Goal: Information Seeking & Learning: Learn about a topic

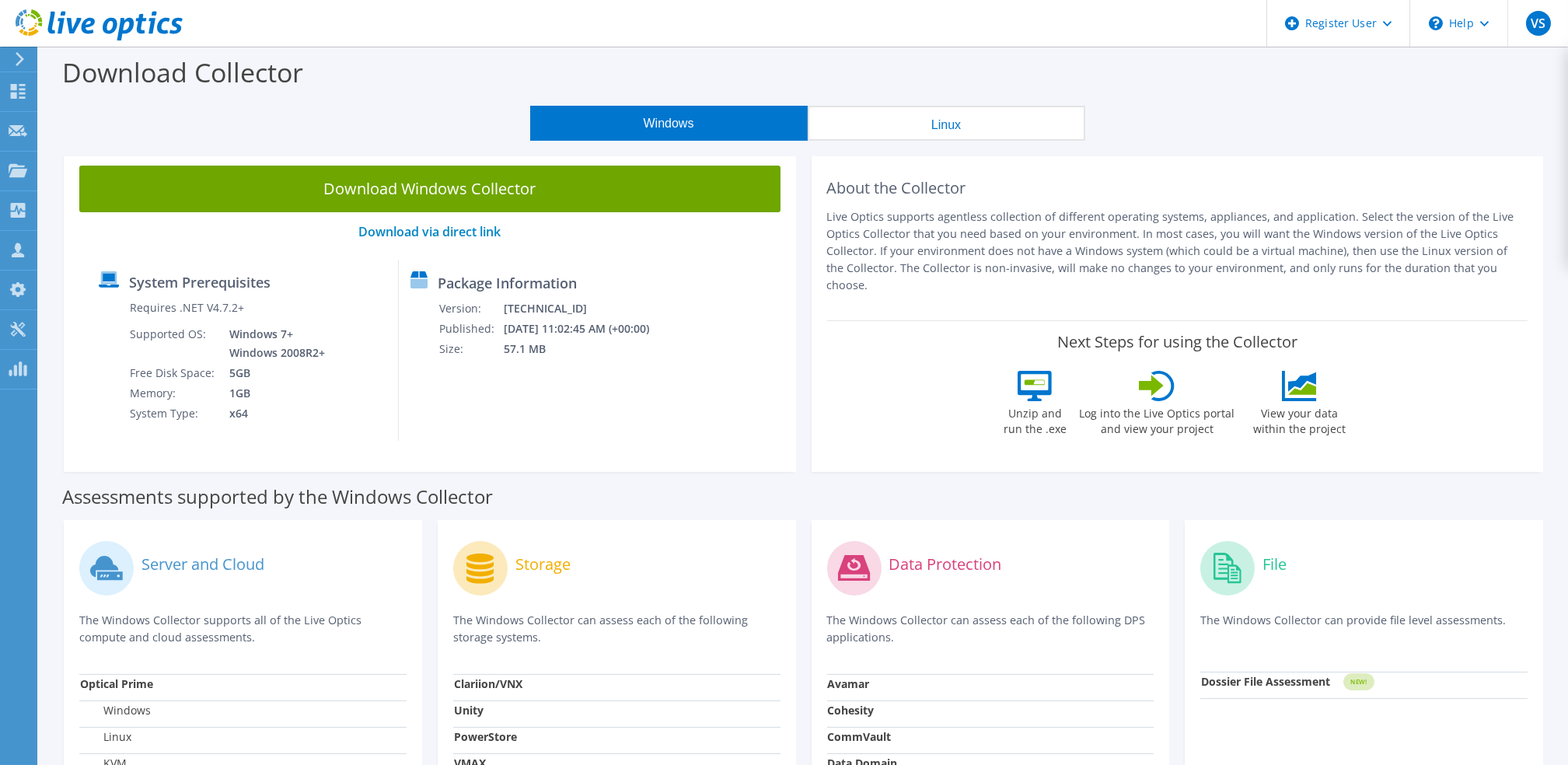
click at [10, 65] on div at bounding box center [17, 59] width 17 height 14
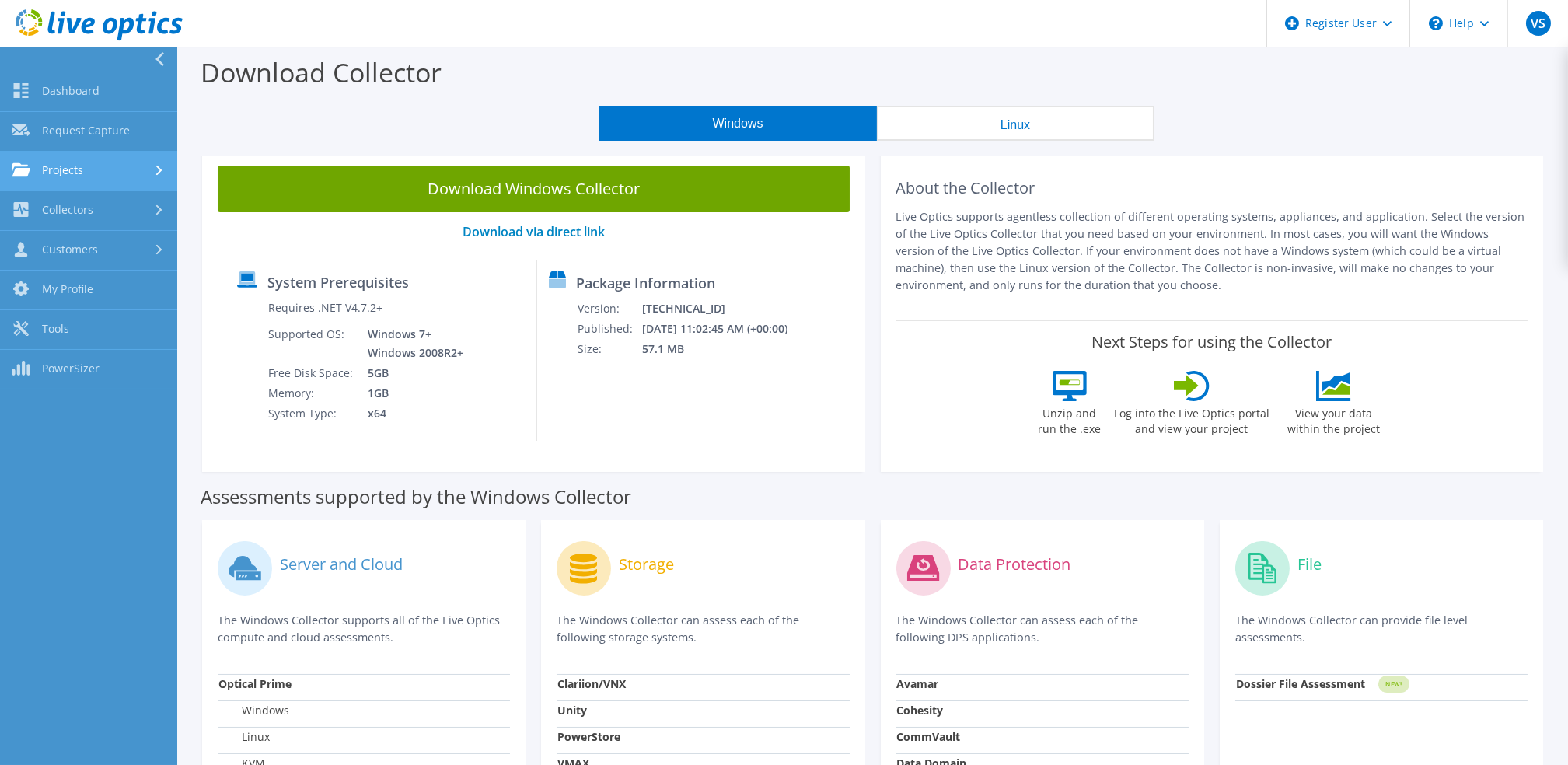
click at [94, 172] on link "Projects" at bounding box center [88, 170] width 178 height 39
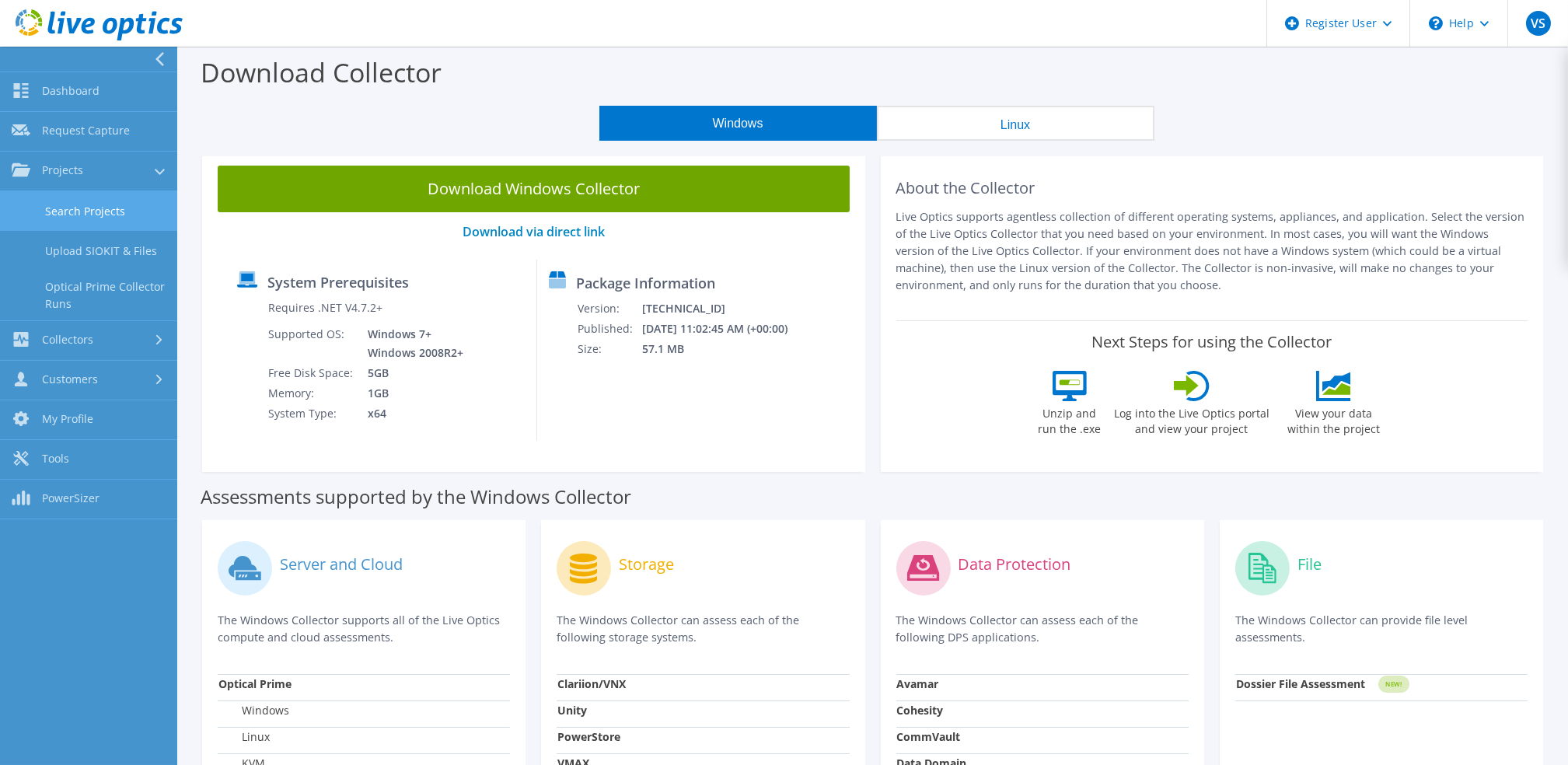
click at [113, 210] on link "Search Projects" at bounding box center [88, 211] width 178 height 39
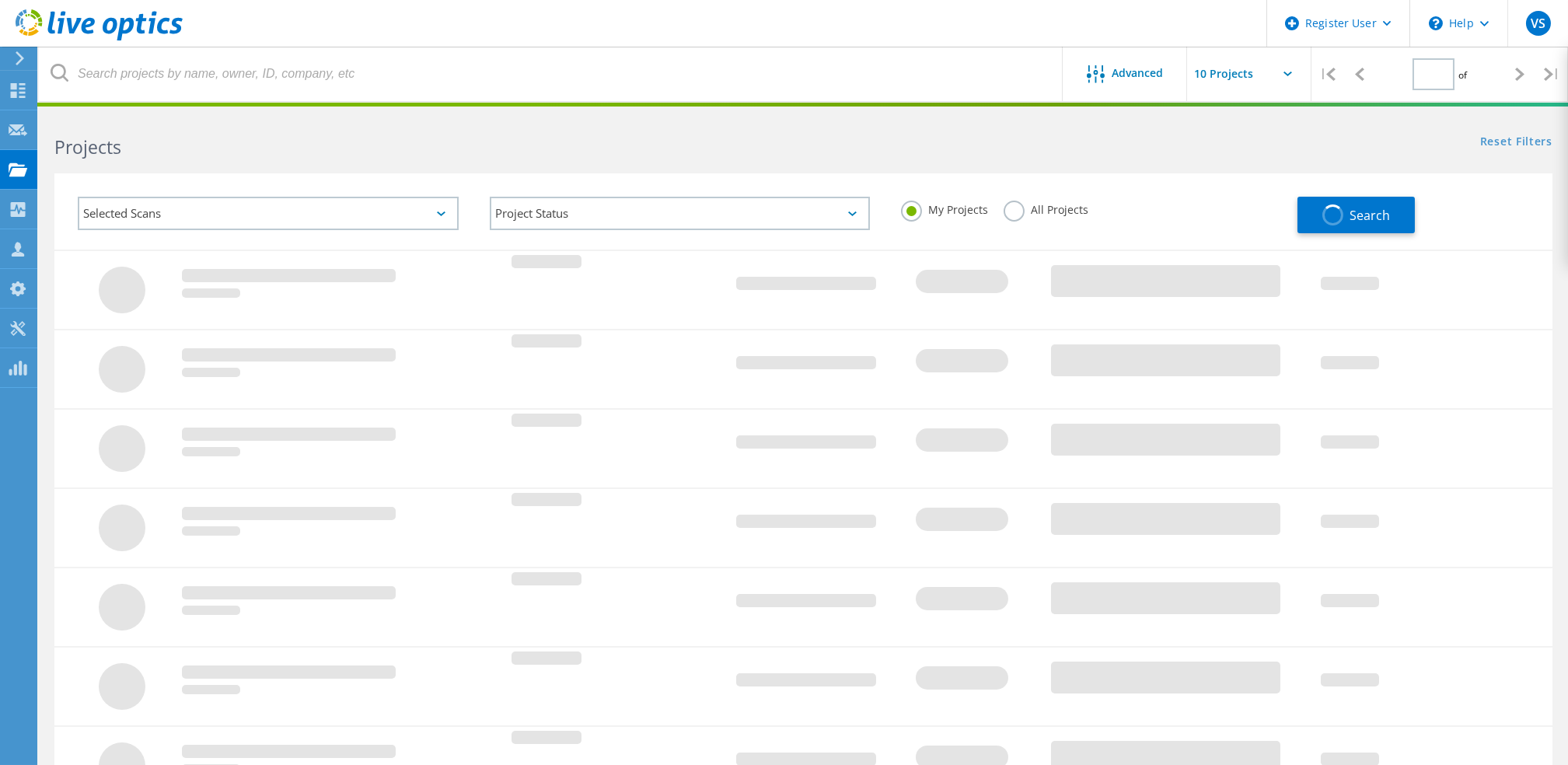
type input "1"
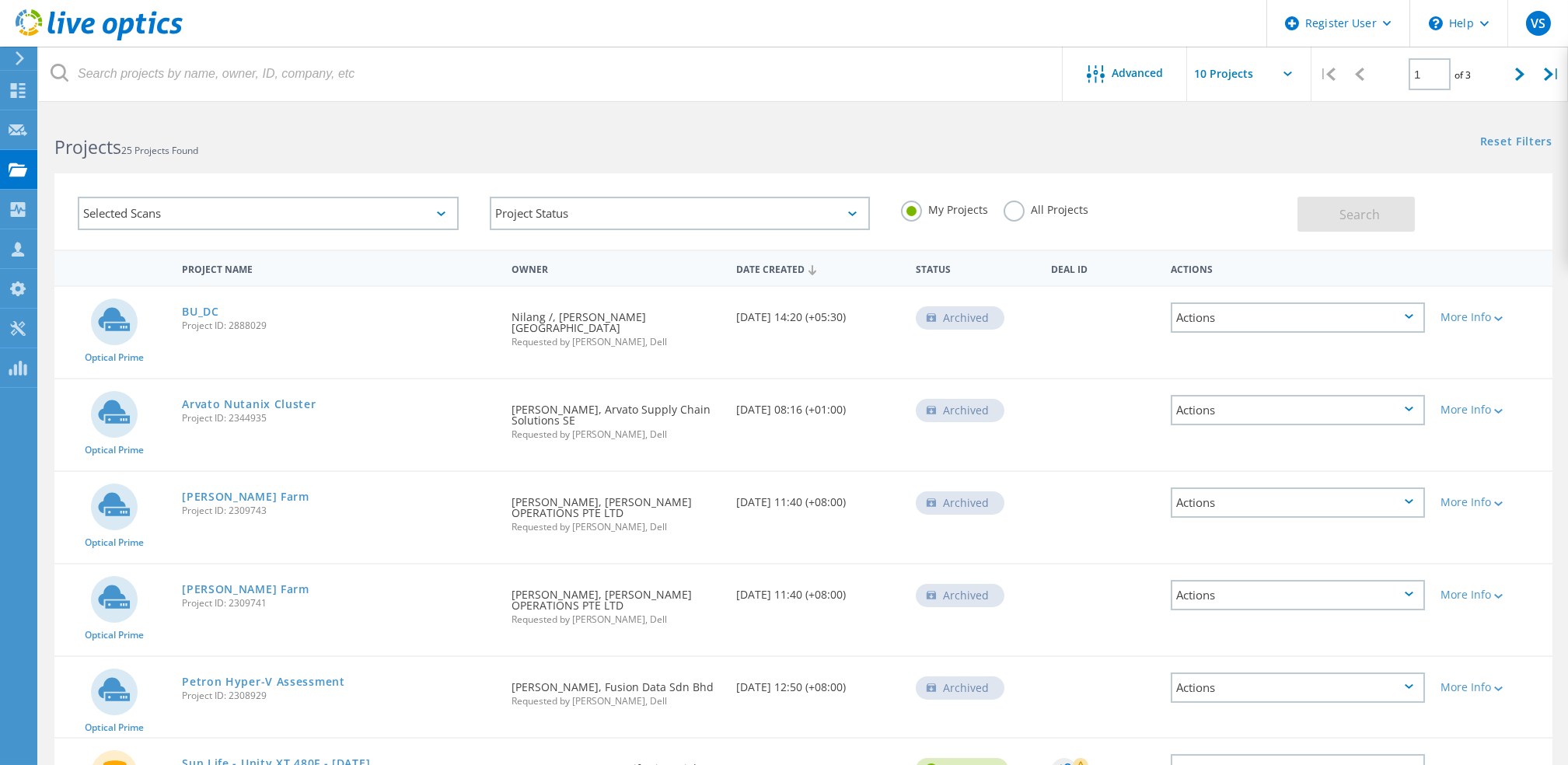
click at [1014, 213] on label "All Projects" at bounding box center [1045, 207] width 85 height 15
click at [0, 0] on input "All Projects" at bounding box center [0, 0] width 0 height 0
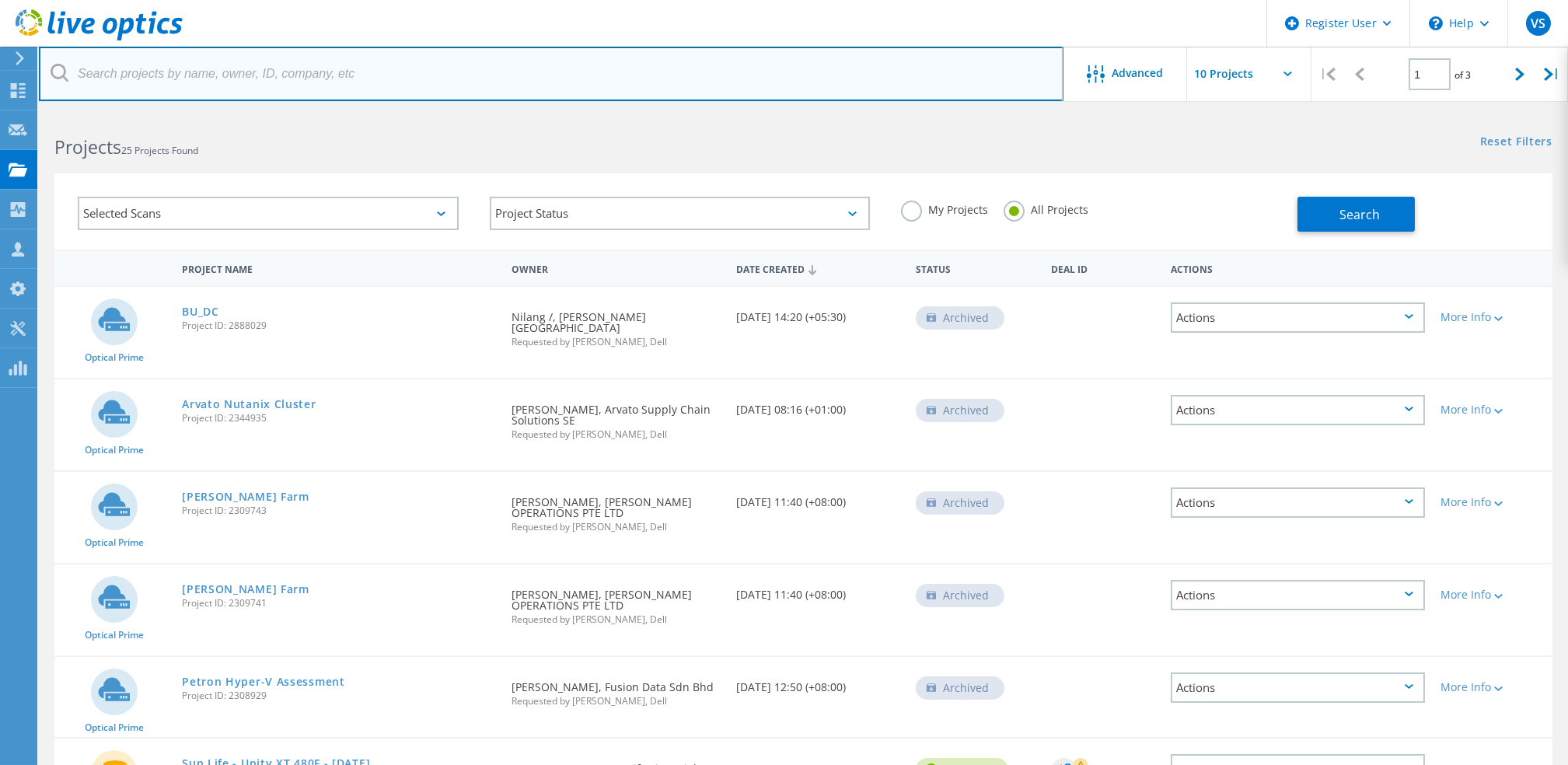
click at [512, 66] on input "text" at bounding box center [550, 73] width 1024 height 54
paste input "3048516"
type input "3048516"
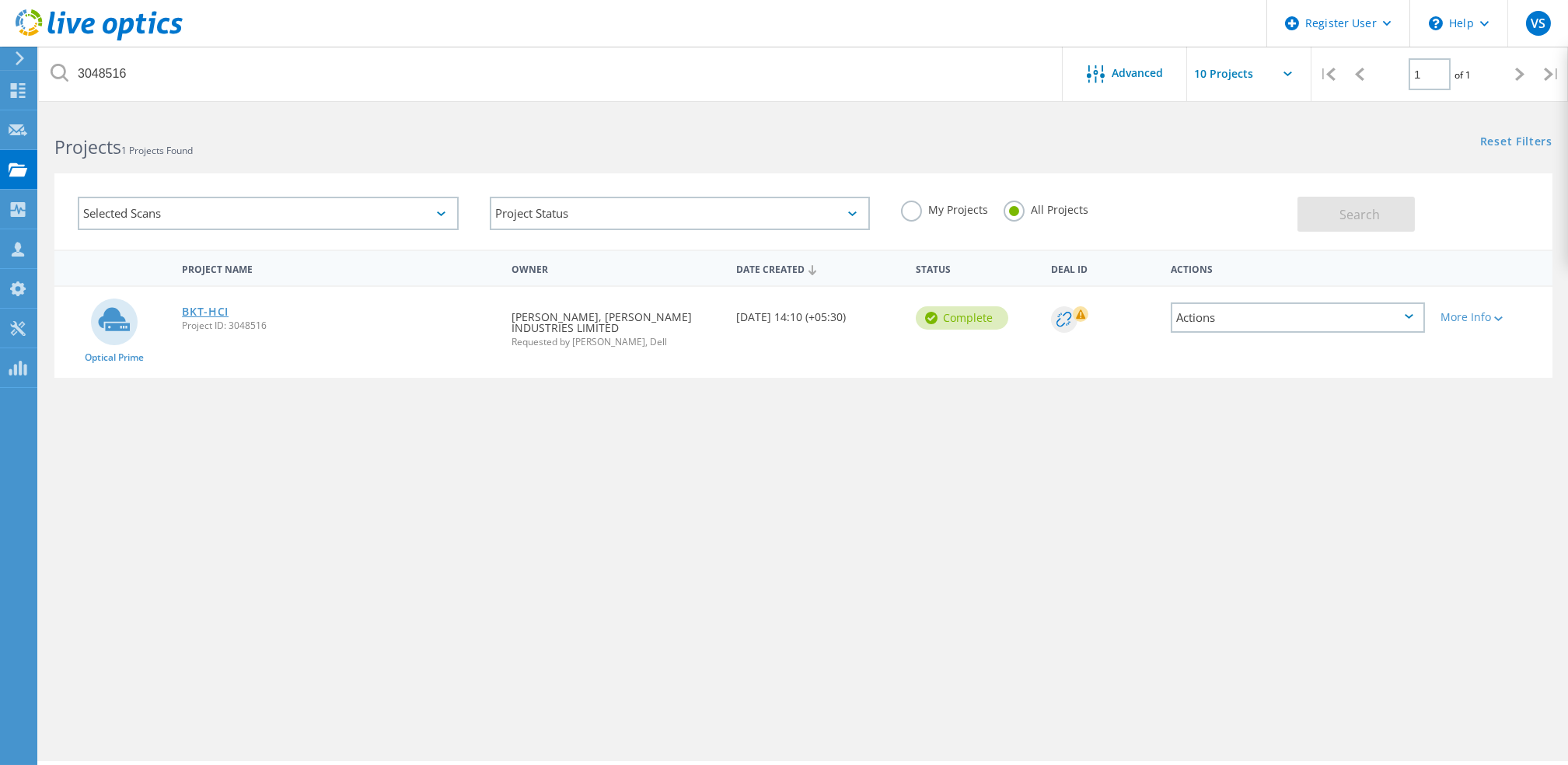
click at [213, 306] on link "BKT-HCI" at bounding box center [205, 311] width 46 height 10
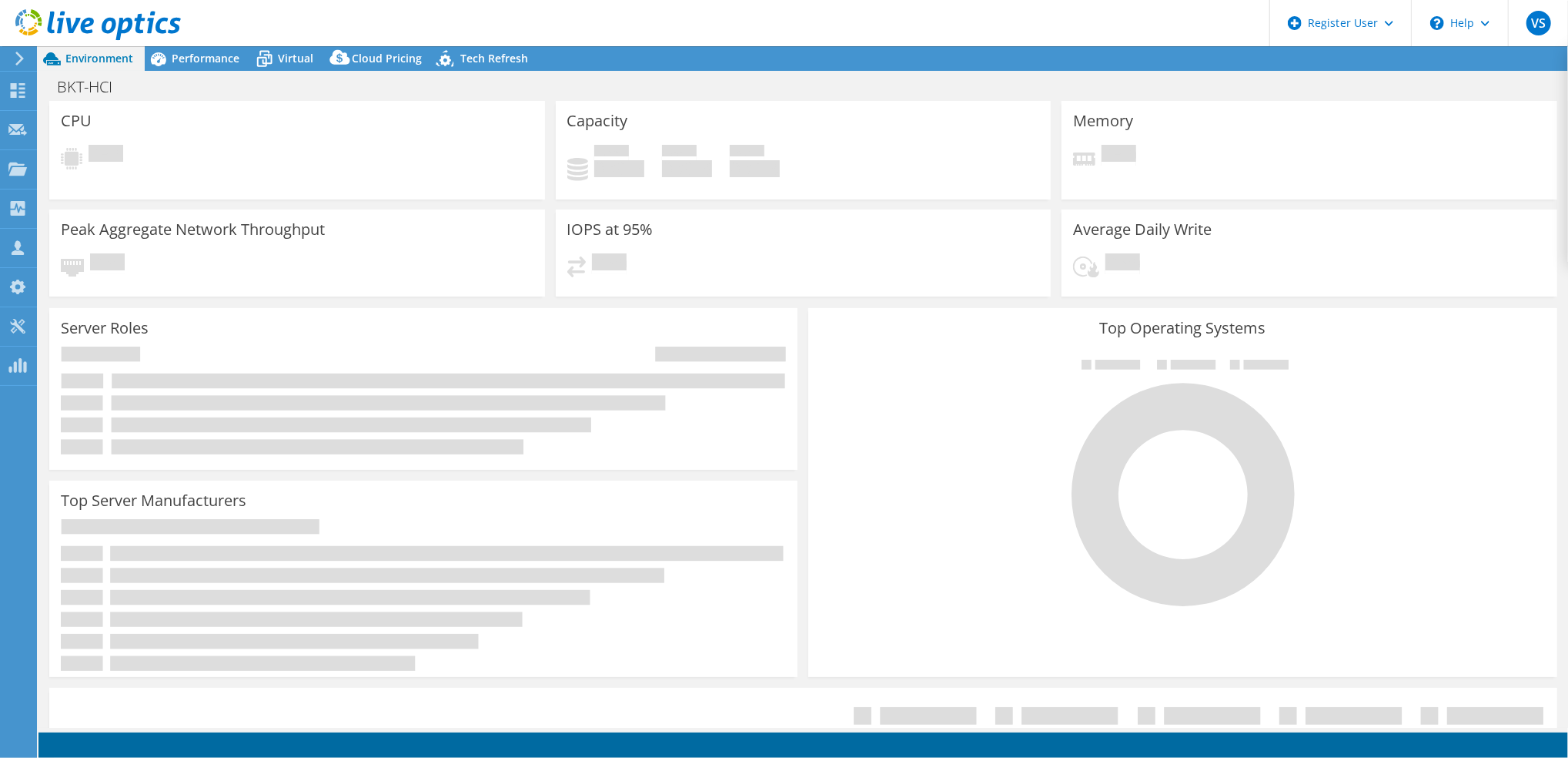
select select "[GEOGRAPHIC_DATA]"
select select "INR"
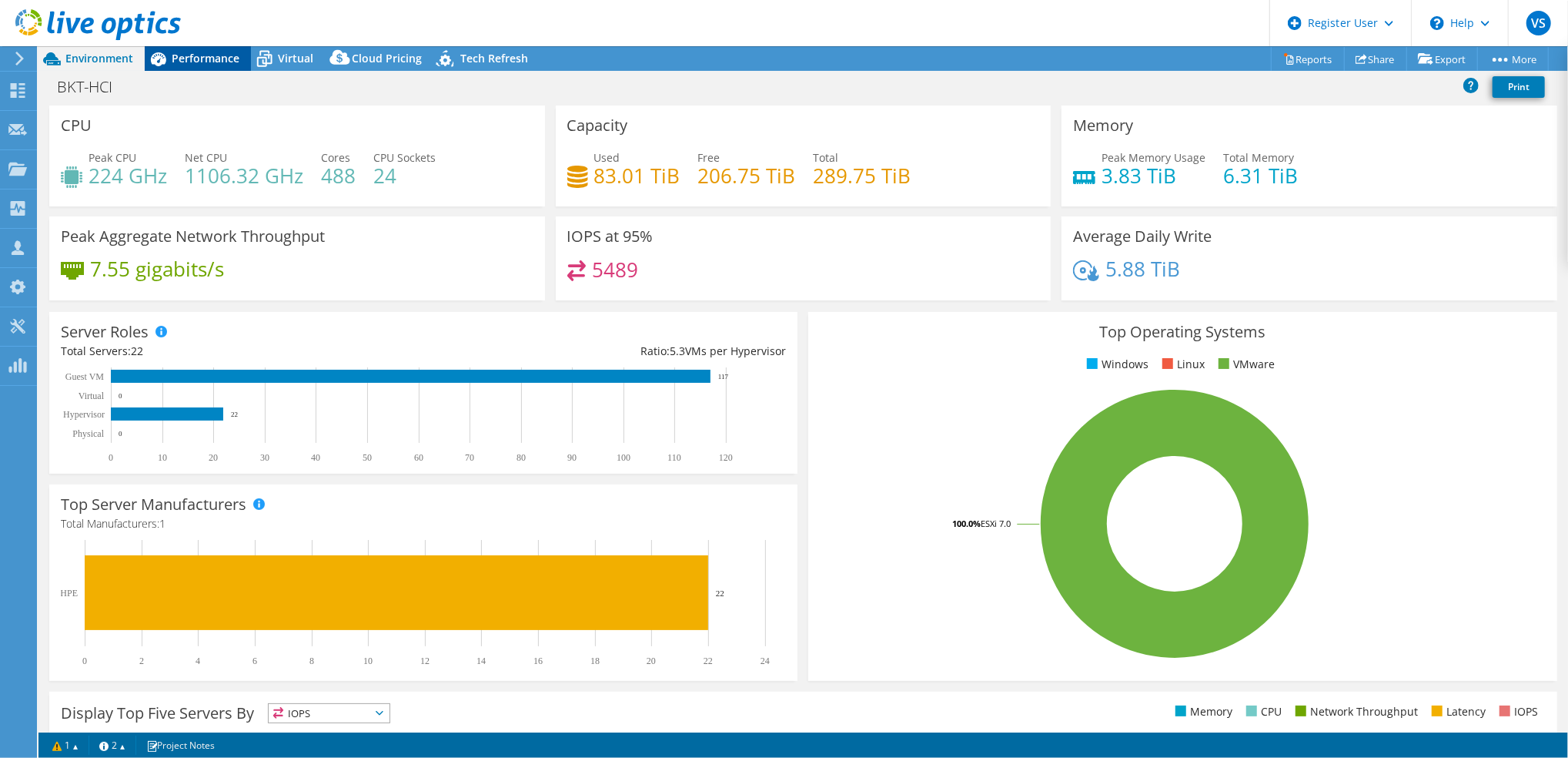
click at [214, 68] on div "Performance" at bounding box center [197, 58] width 106 height 24
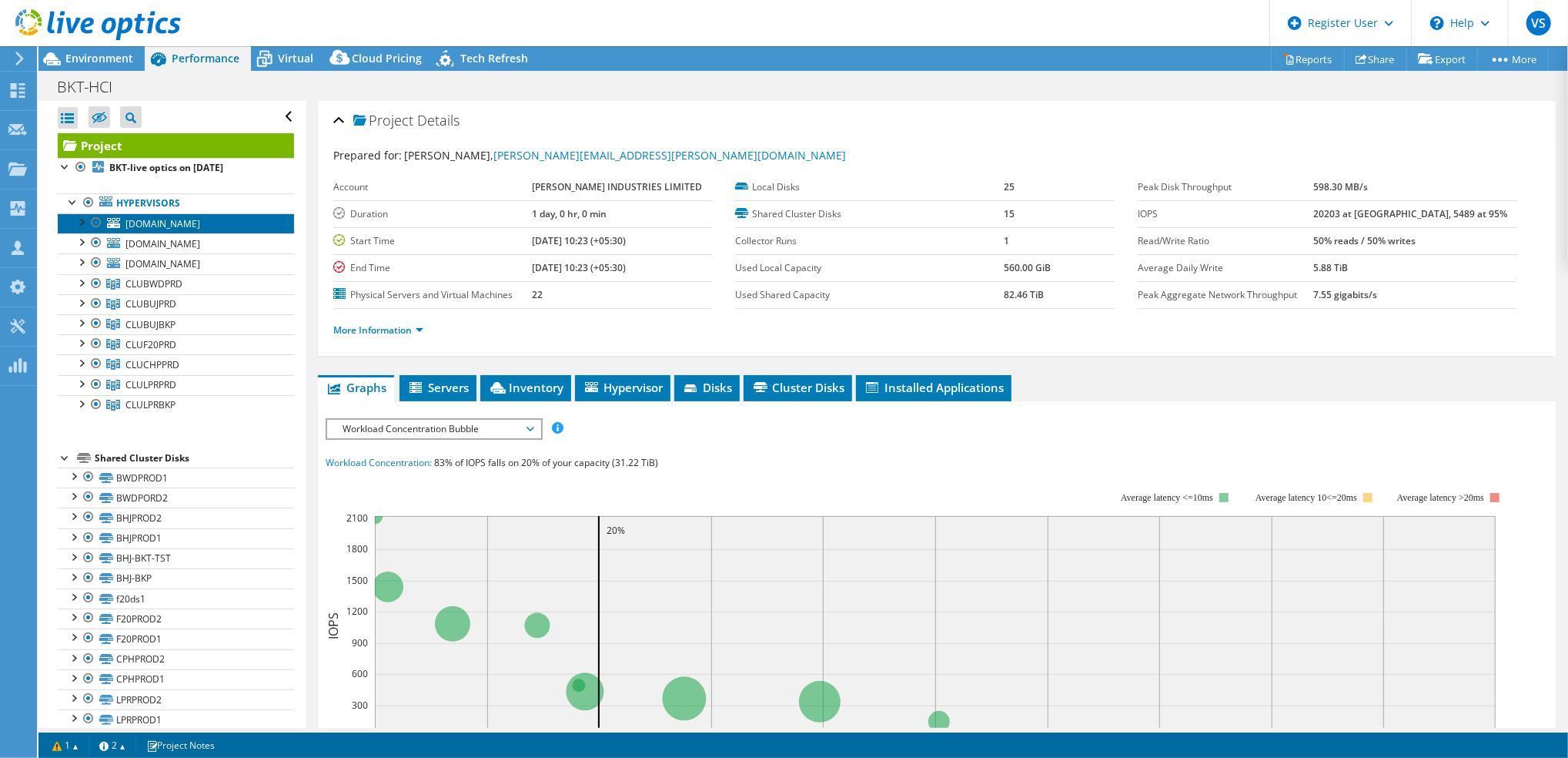
click at [144, 223] on span "[DOMAIN_NAME]" at bounding box center [163, 224] width 74 height 13
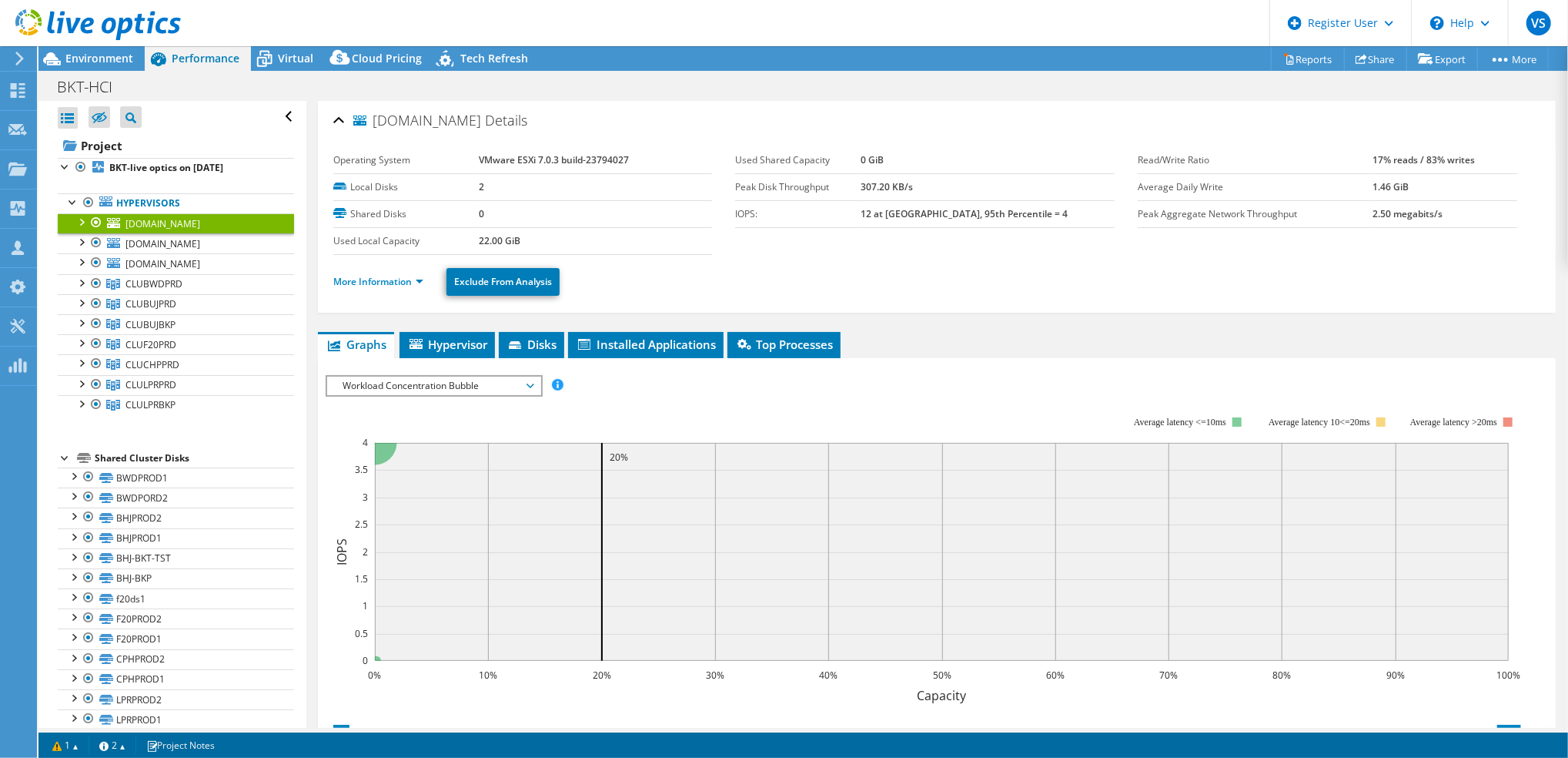
click at [72, 220] on link "[DOMAIN_NAME]" at bounding box center [176, 223] width 236 height 20
click at [82, 219] on div at bounding box center [81, 221] width 16 height 16
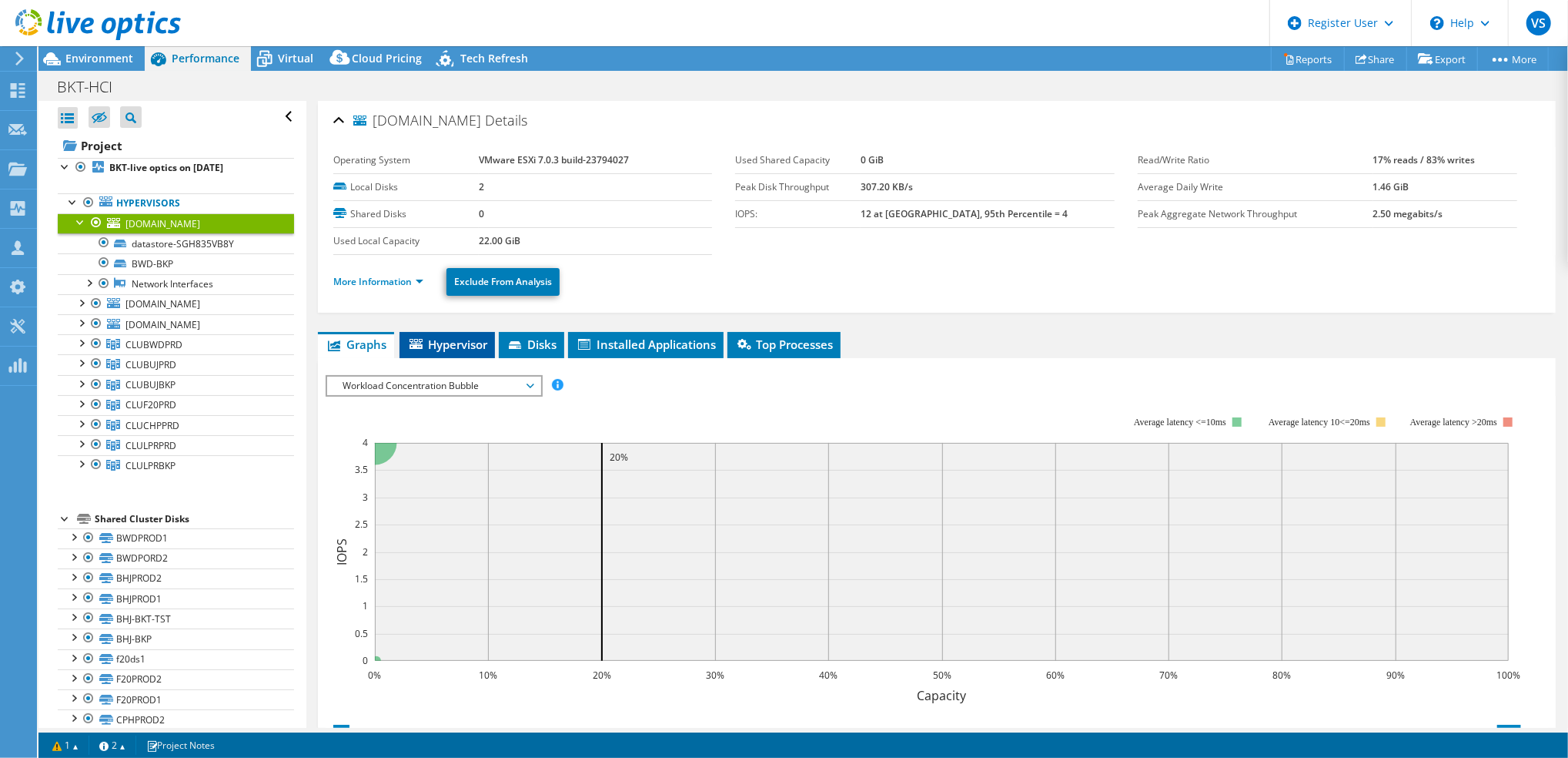
click at [461, 351] on li "Hypervisor" at bounding box center [447, 345] width 95 height 26
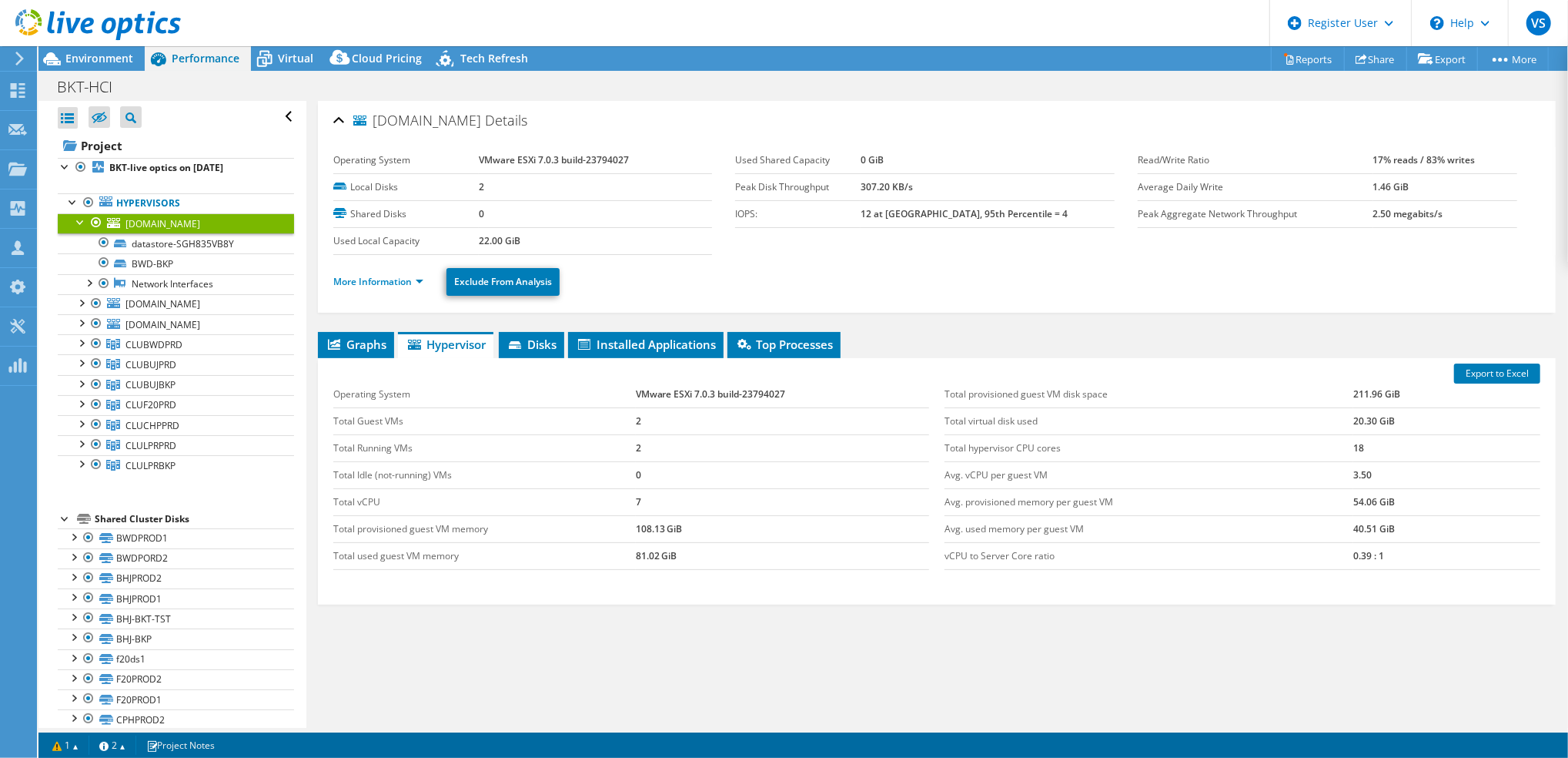
scroll to position [15, 0]
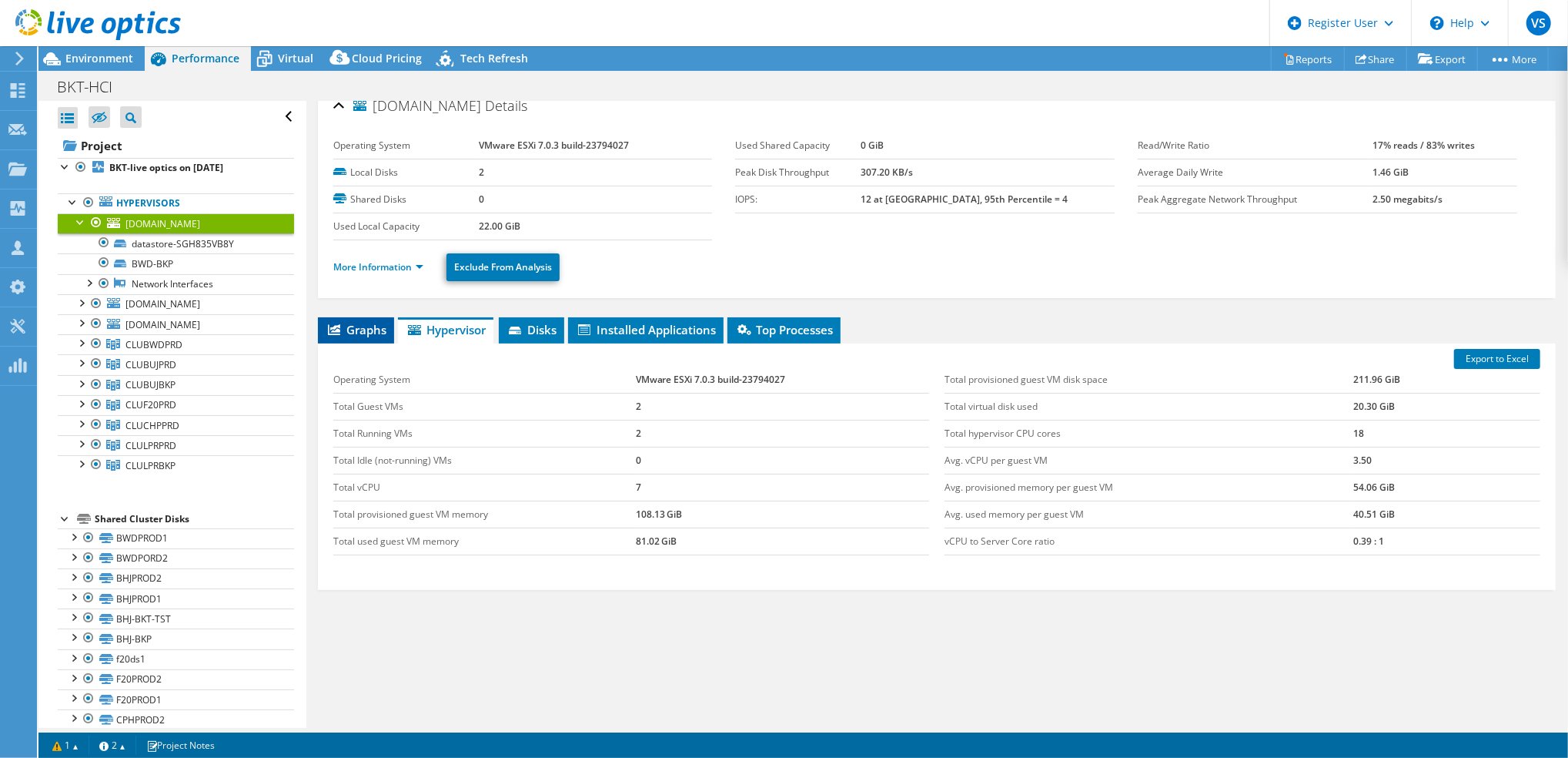
click at [380, 317] on li "Graphs" at bounding box center [356, 330] width 76 height 26
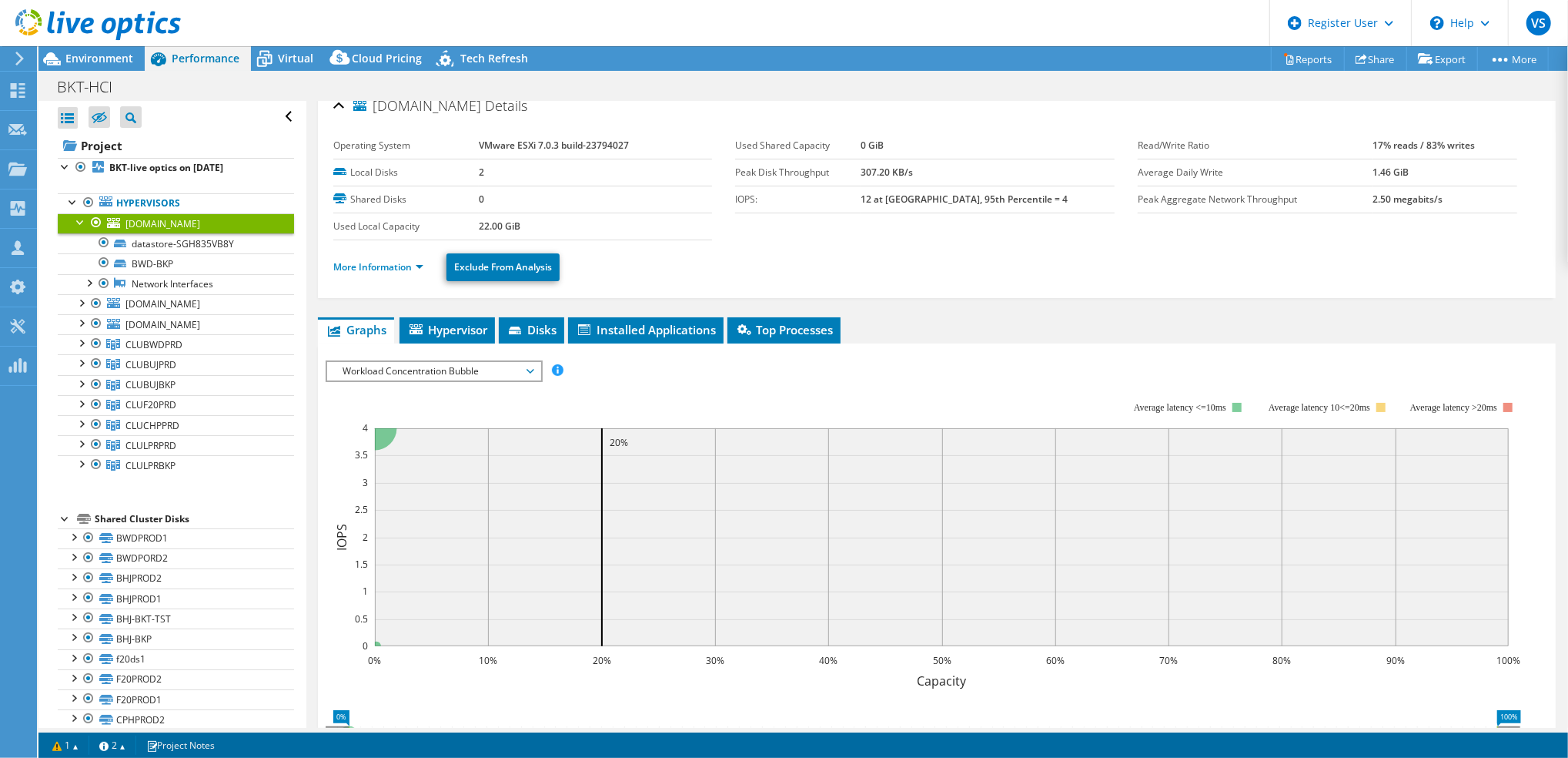
scroll to position [67, 0]
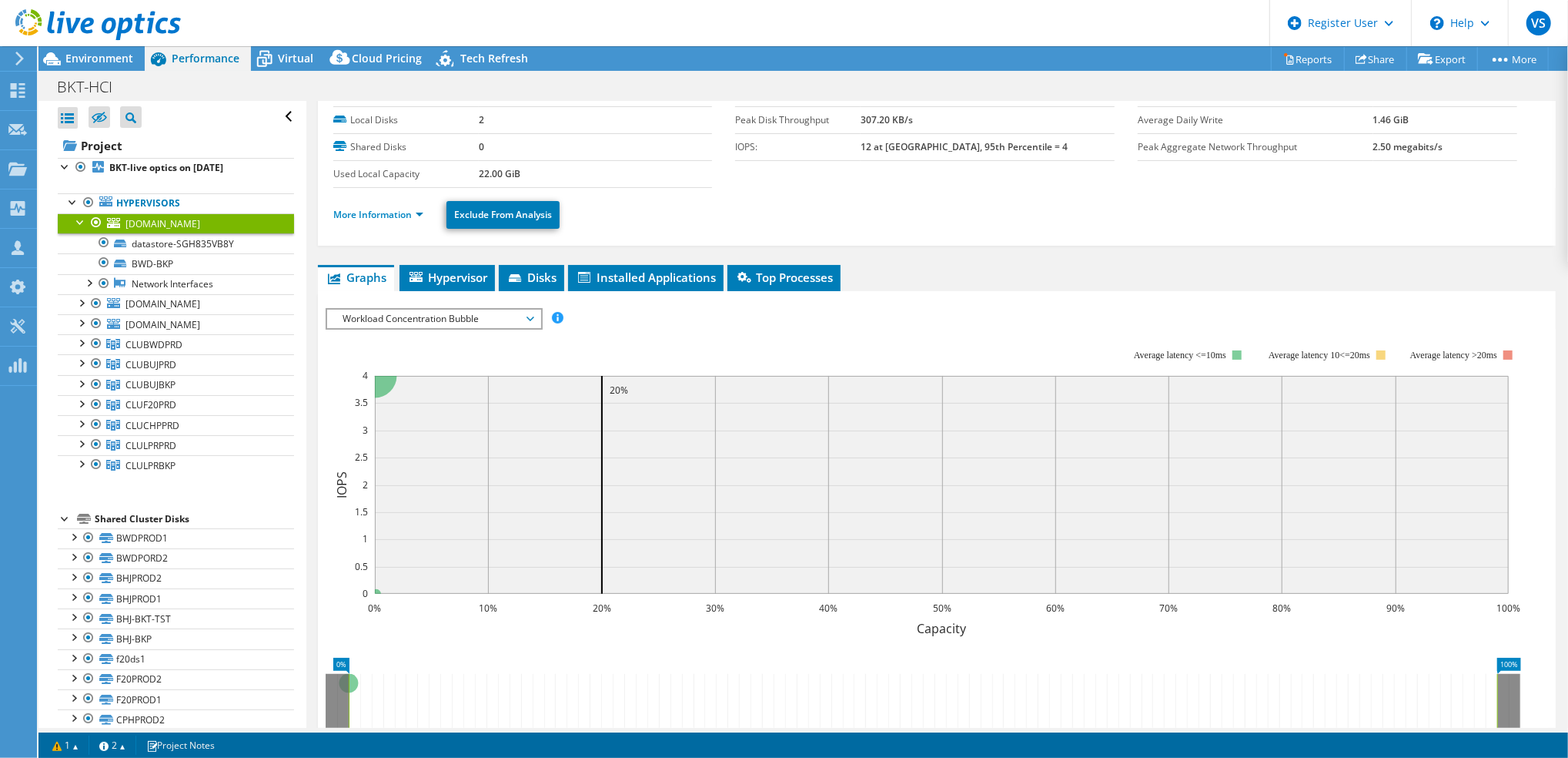
click at [511, 315] on span "Workload Concentration Bubble" at bounding box center [434, 318] width 197 height 18
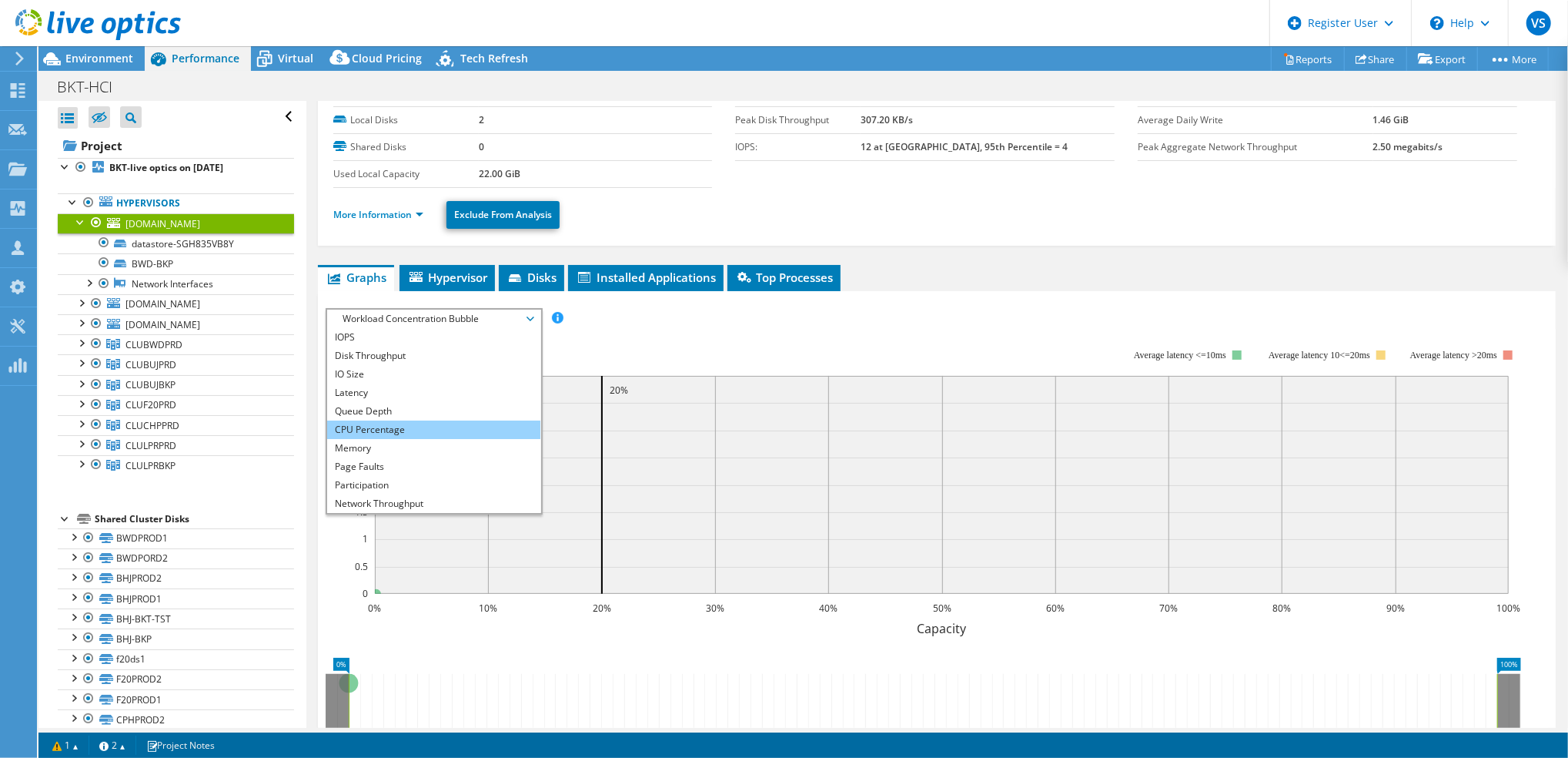
click at [486, 429] on li "CPU Percentage" at bounding box center [434, 429] width 213 height 18
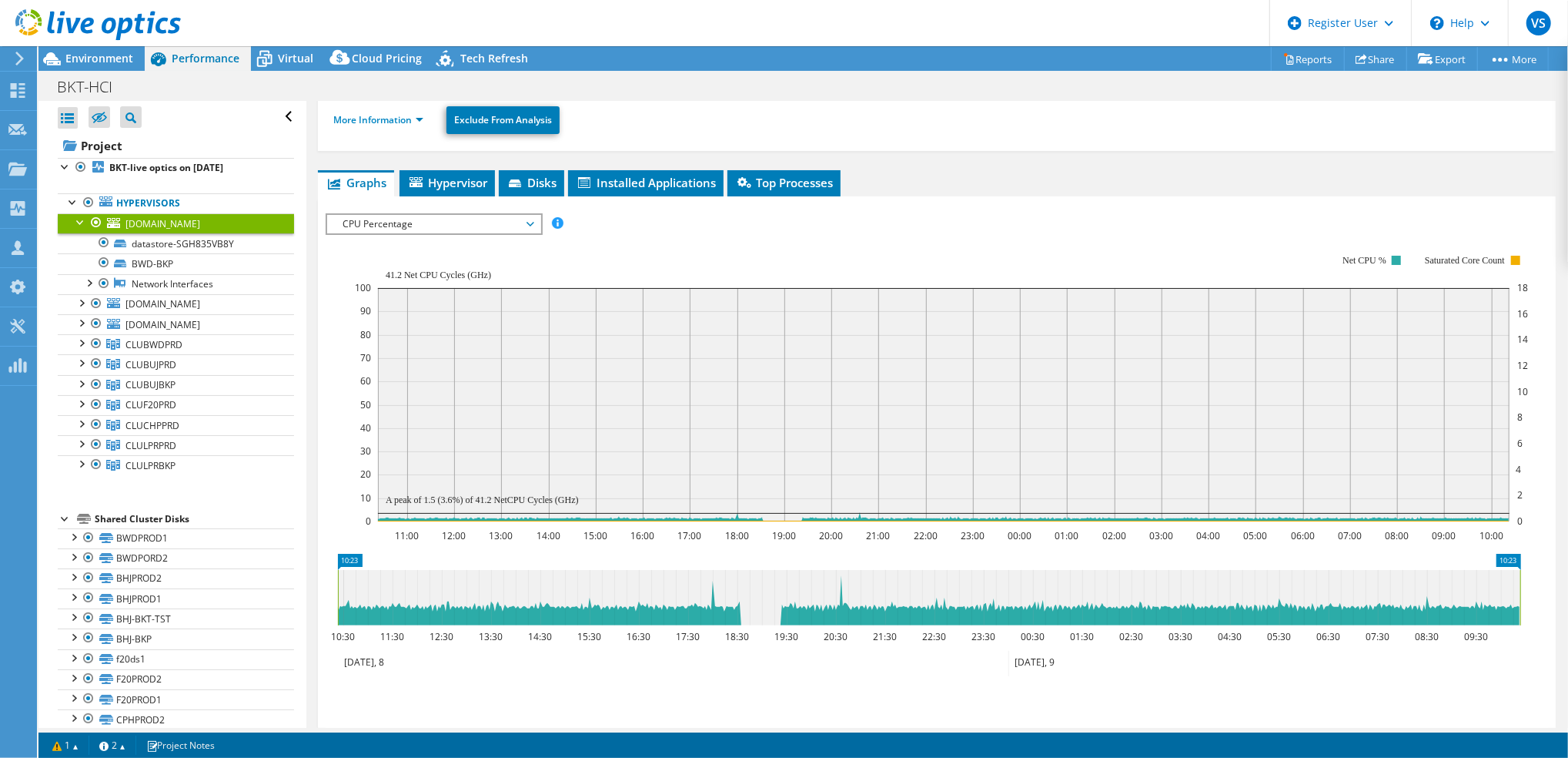
scroll to position [163, 0]
click at [80, 343] on div at bounding box center [81, 342] width 16 height 16
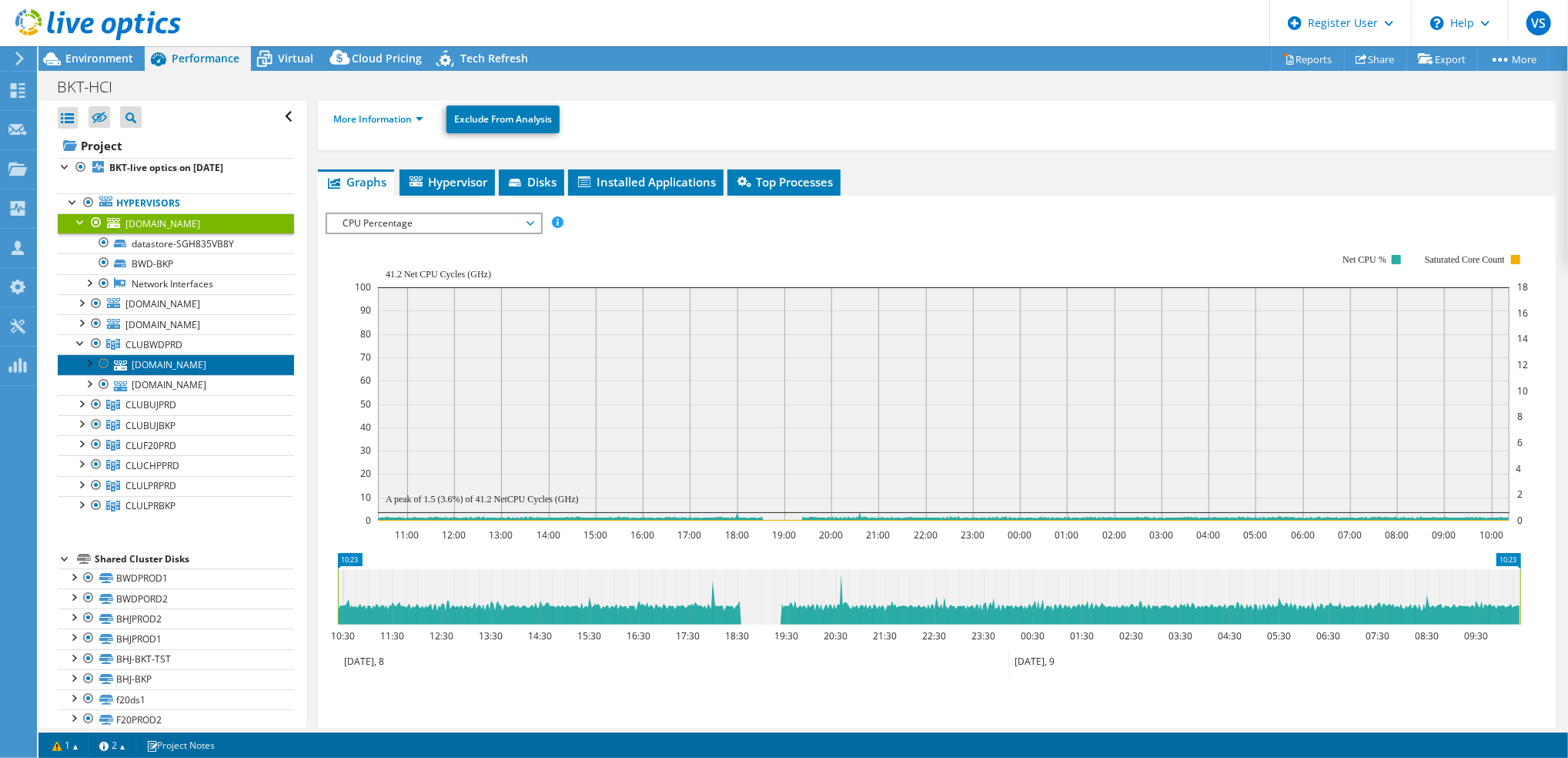
click at [177, 360] on link "[DOMAIN_NAME]" at bounding box center [176, 364] width 236 height 20
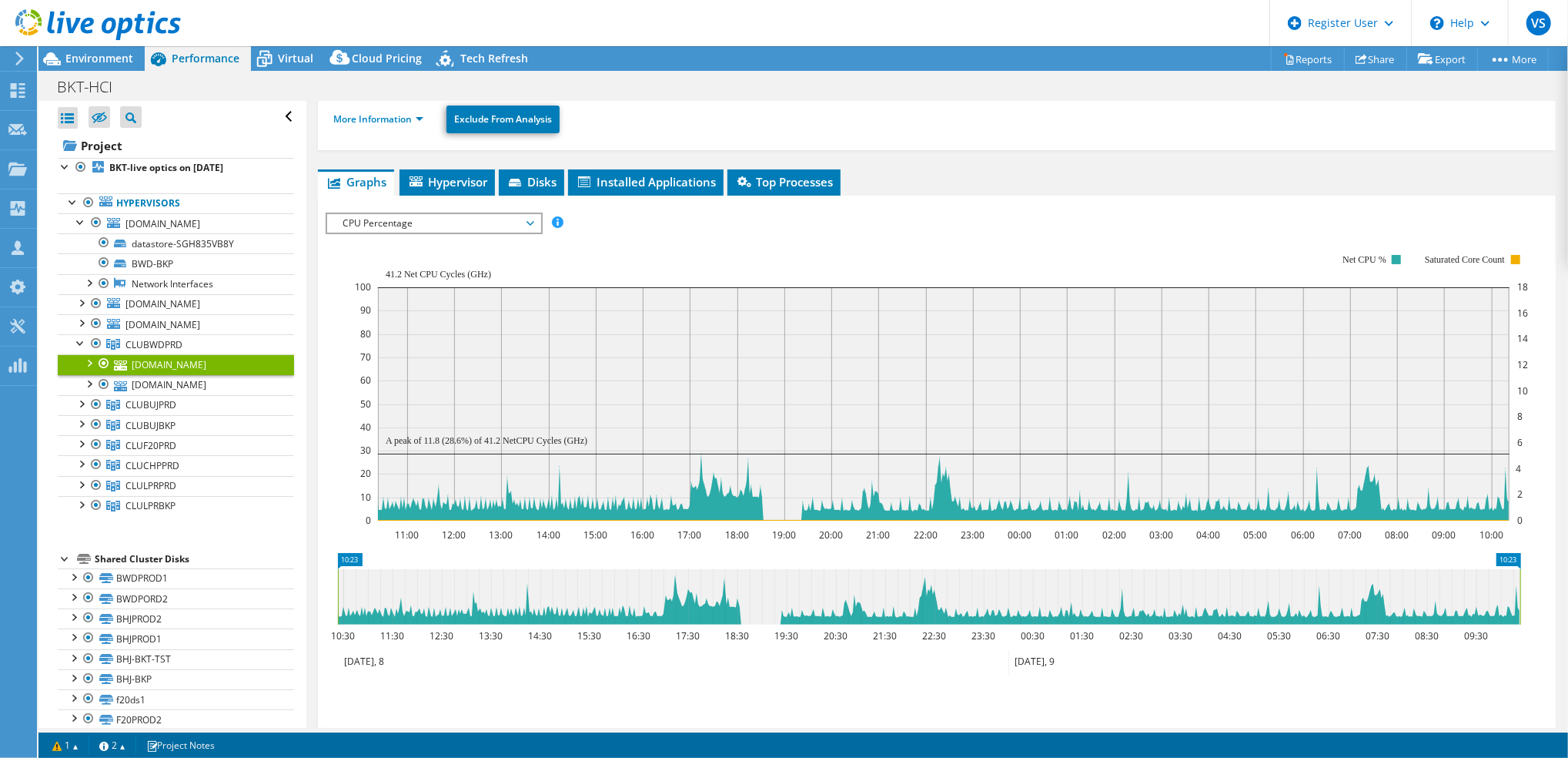
scroll to position [31, 0]
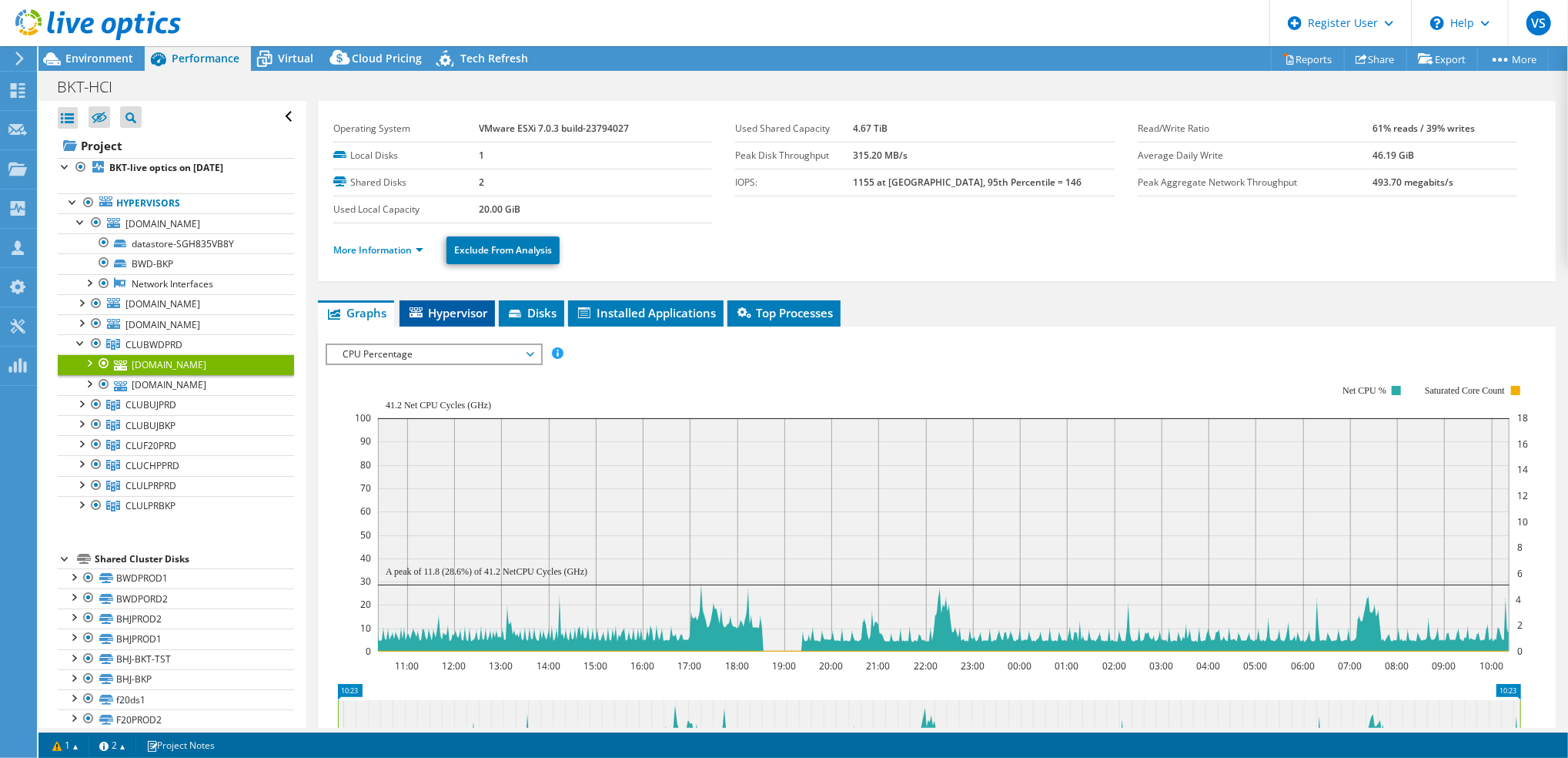
click at [455, 313] on span "Hypervisor" at bounding box center [447, 313] width 80 height 16
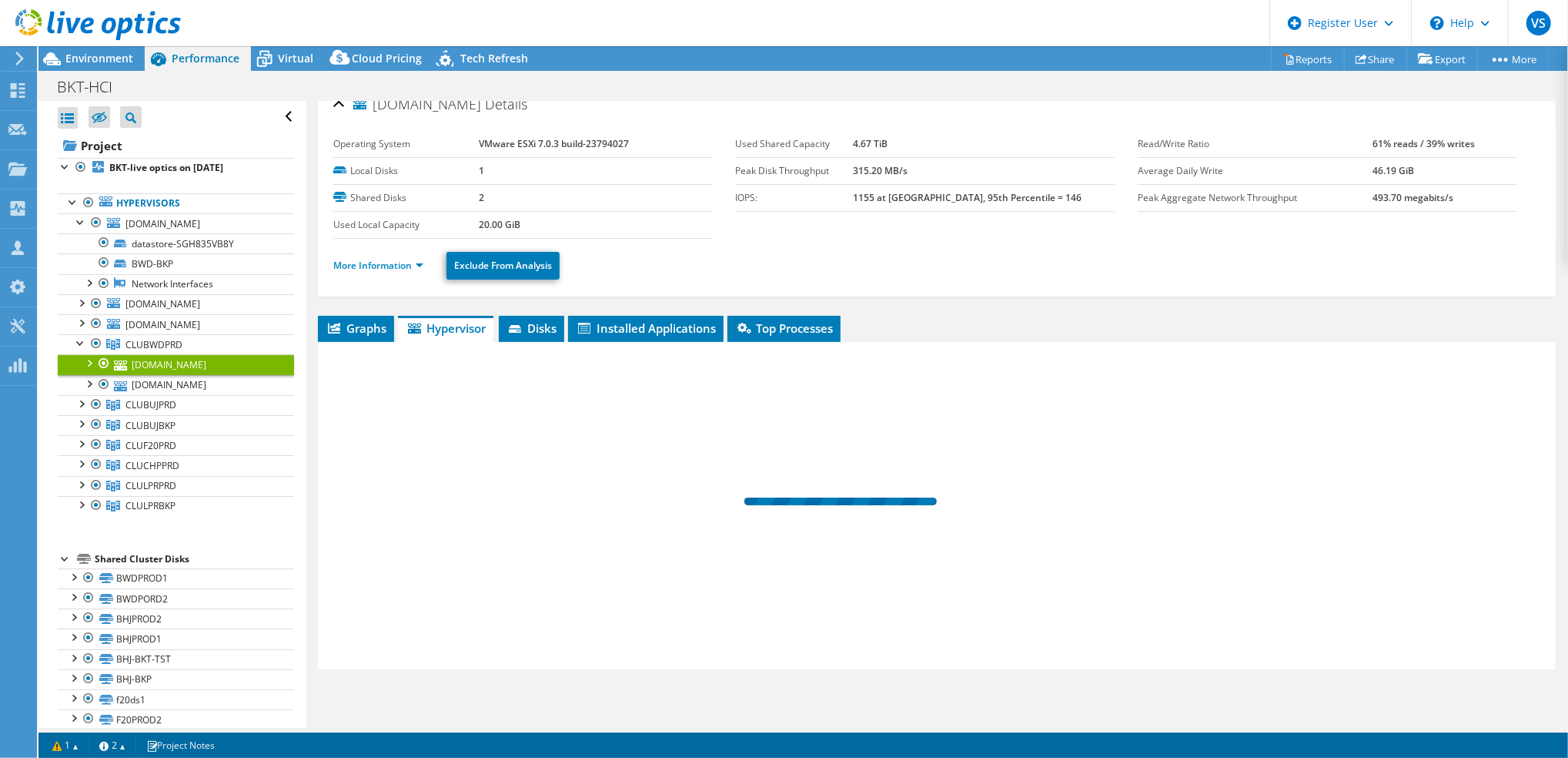
scroll to position [15, 0]
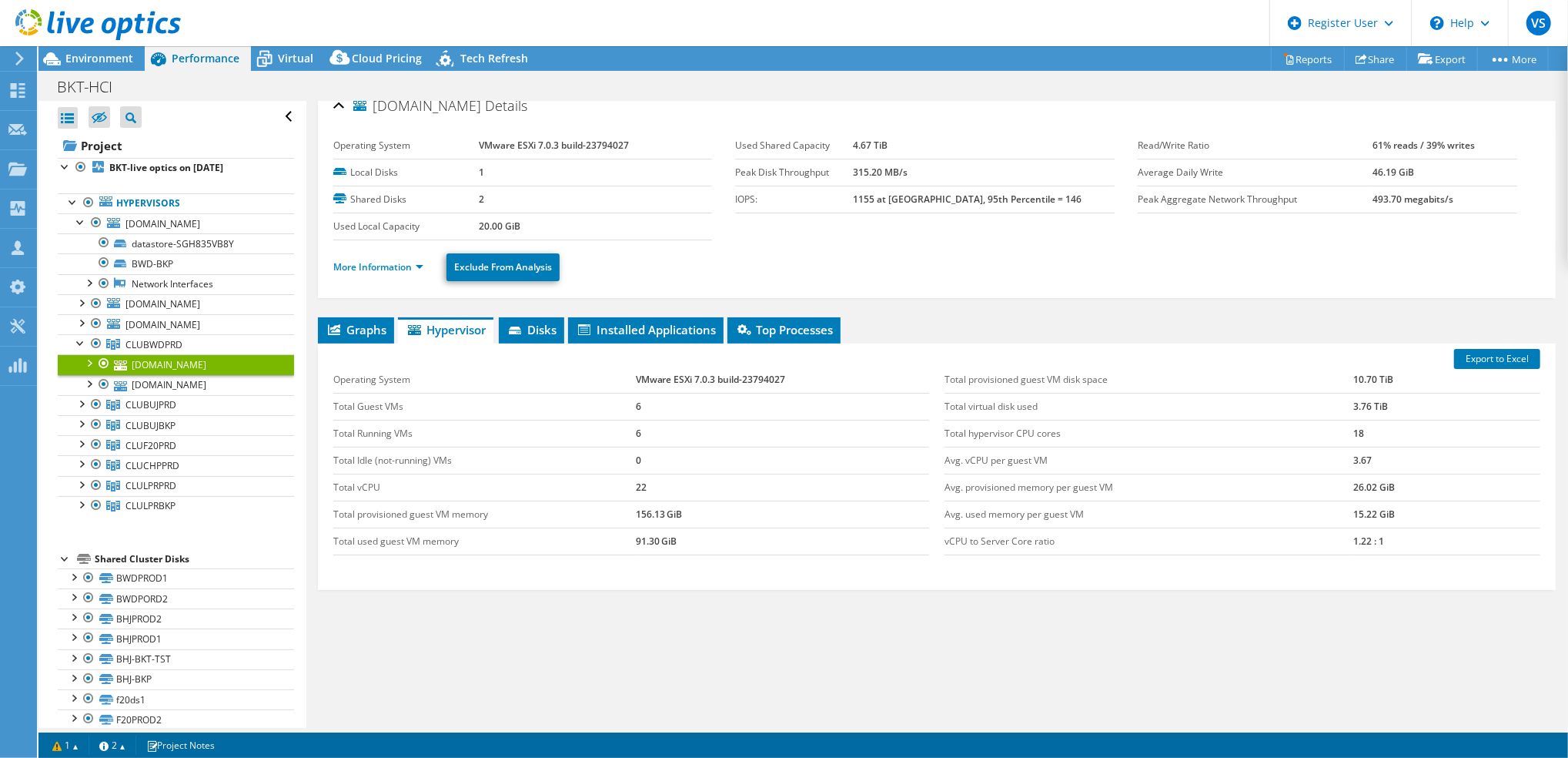
click at [1359, 433] on td "18" at bounding box center [1447, 432] width 187 height 27
click at [370, 317] on li "Graphs" at bounding box center [356, 330] width 76 height 26
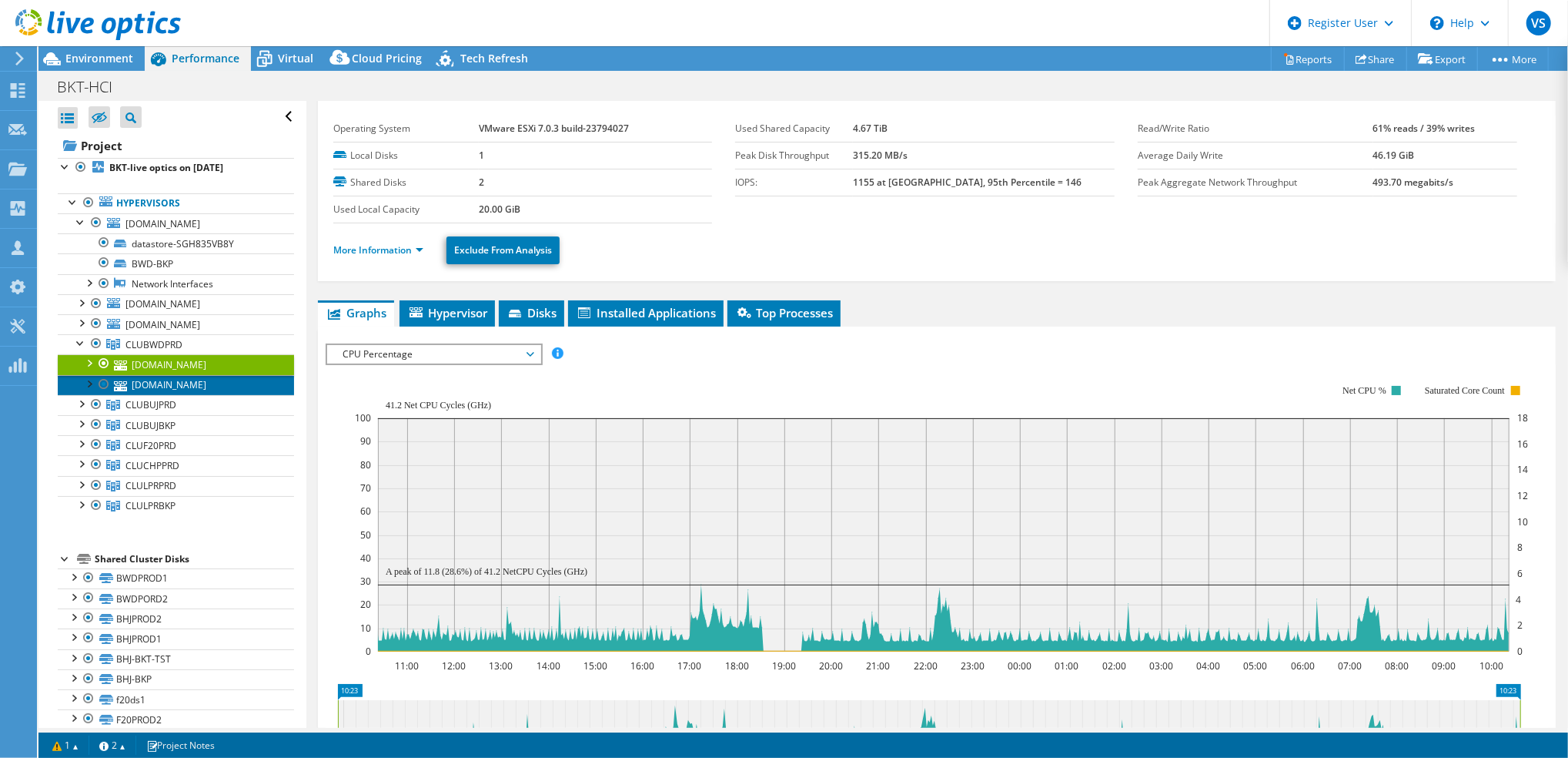
click at [177, 382] on link "[DOMAIN_NAME]" at bounding box center [176, 385] width 236 height 20
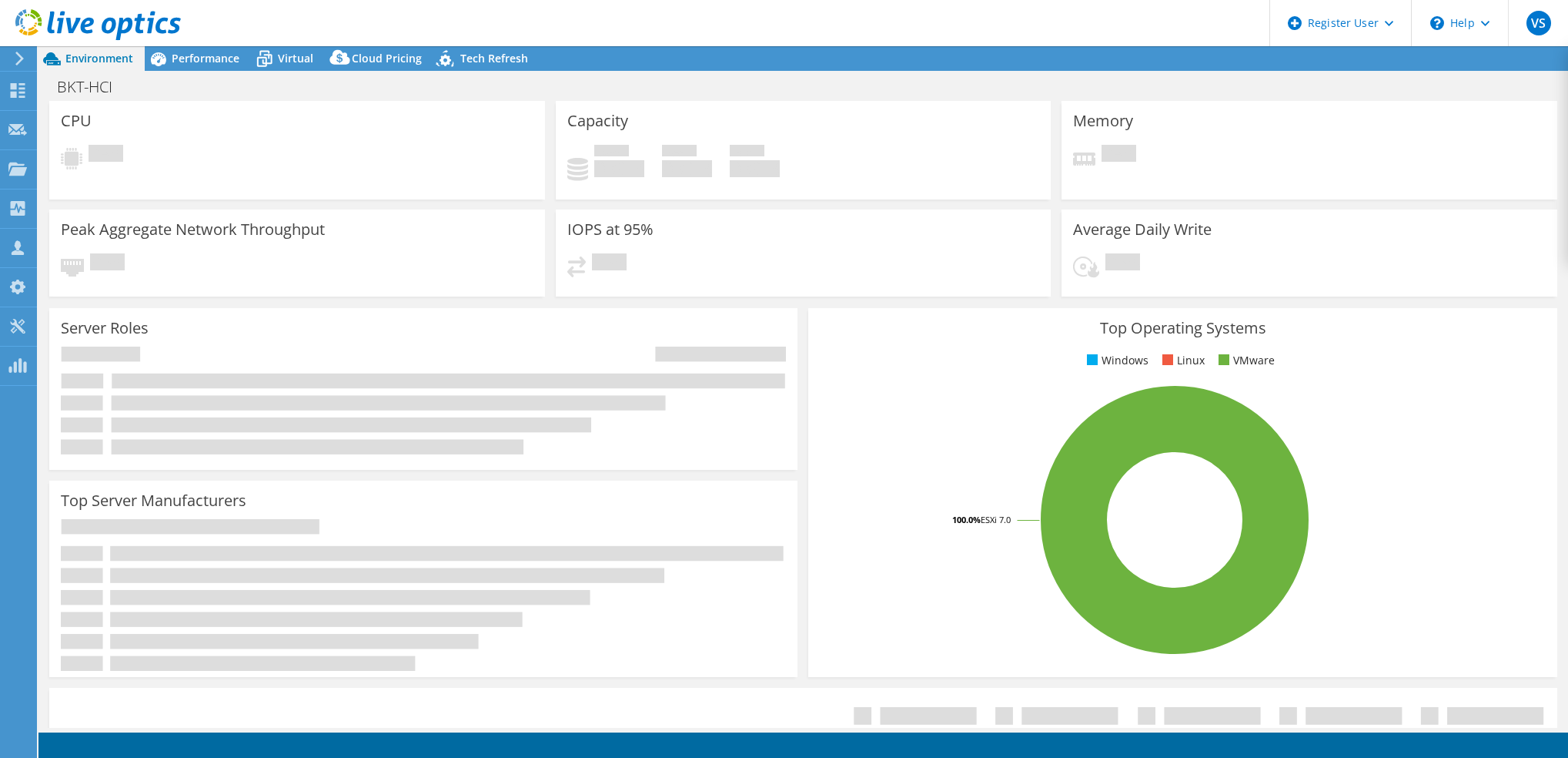
select select "[GEOGRAPHIC_DATA]"
select select "INR"
